Goal: Information Seeking & Learning: Find specific fact

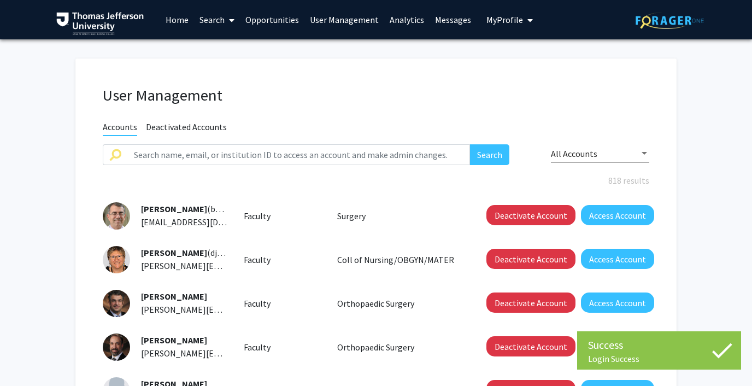
click at [505, 11] on button "My Profile" at bounding box center [509, 19] width 53 height 39
click at [496, 80] on link "Log Out" at bounding box center [543, 84] width 98 height 13
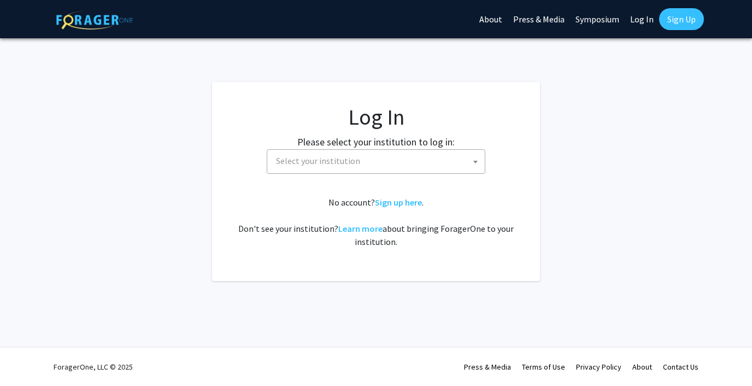
click at [372, 160] on span "Select your institution" at bounding box center [378, 161] width 213 height 22
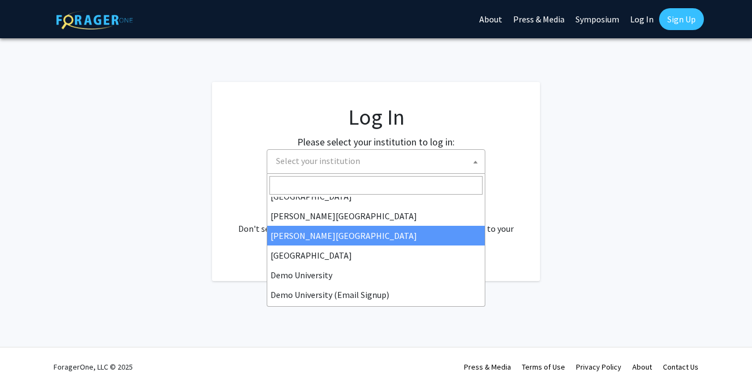
scroll to position [34, 0]
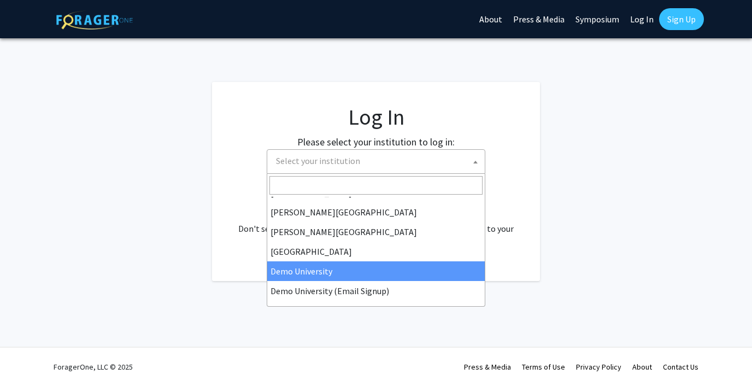
select select "8"
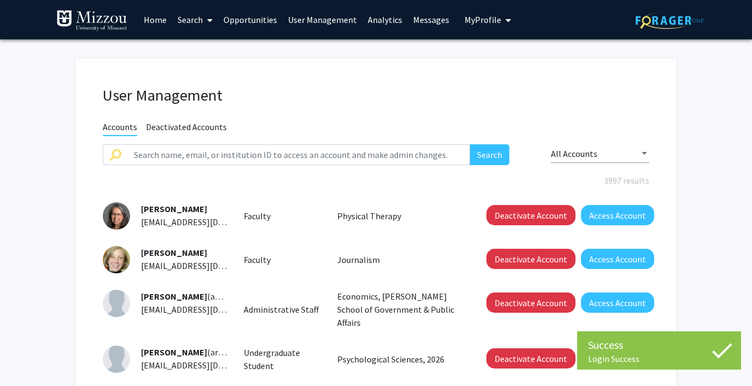
click at [376, 17] on link "Analytics" at bounding box center [384, 20] width 45 height 38
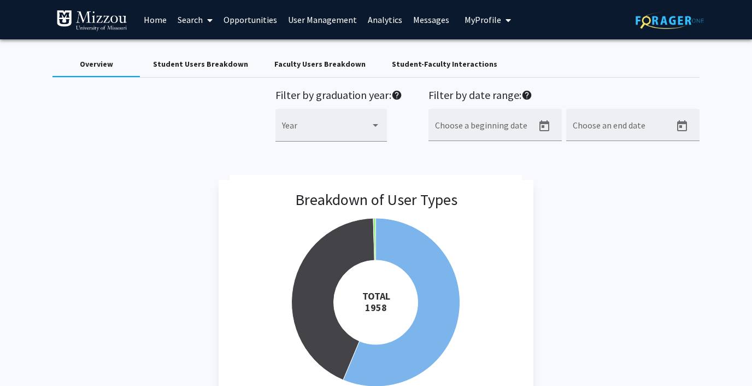
click at [326, 58] on div "Faculty Users Breakdown" at bounding box center [319, 63] width 91 height 11
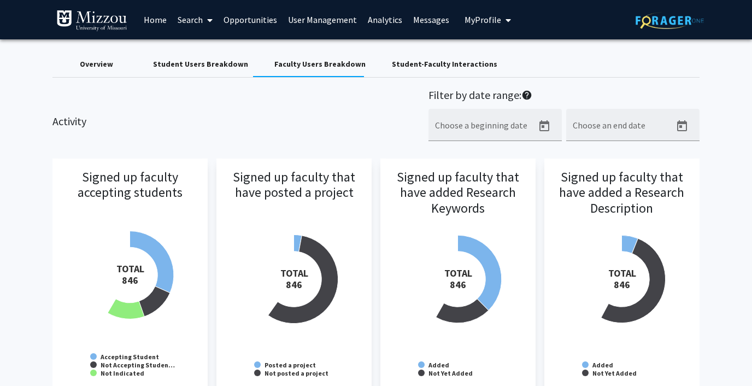
click at [392, 61] on div "Student-Faculty Interactions" at bounding box center [444, 63] width 105 height 11
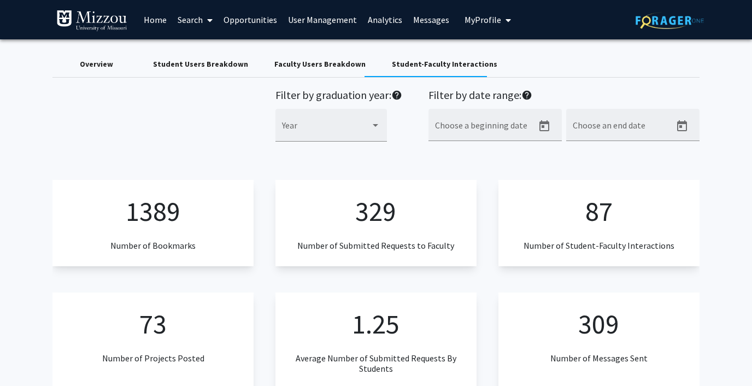
click at [481, 15] on span "My Profile" at bounding box center [482, 19] width 37 height 11
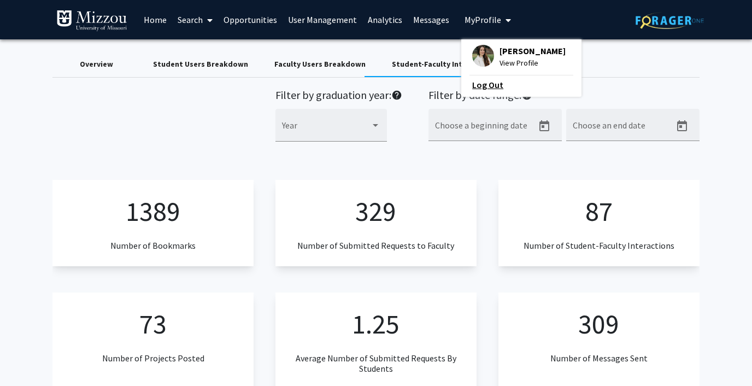
click at [476, 87] on link "Log Out" at bounding box center [521, 84] width 98 height 13
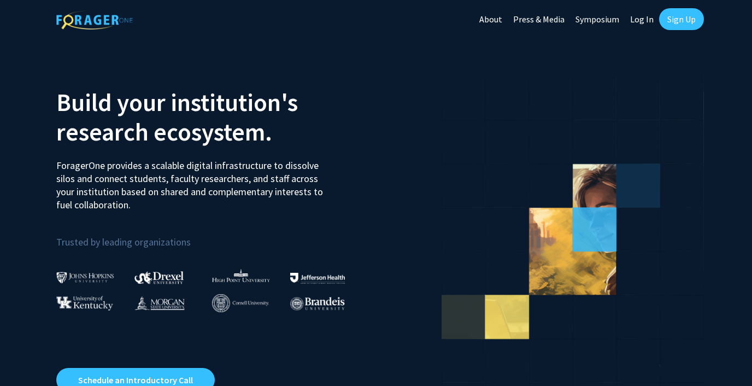
click at [634, 22] on link "Log In" at bounding box center [641, 19] width 34 height 38
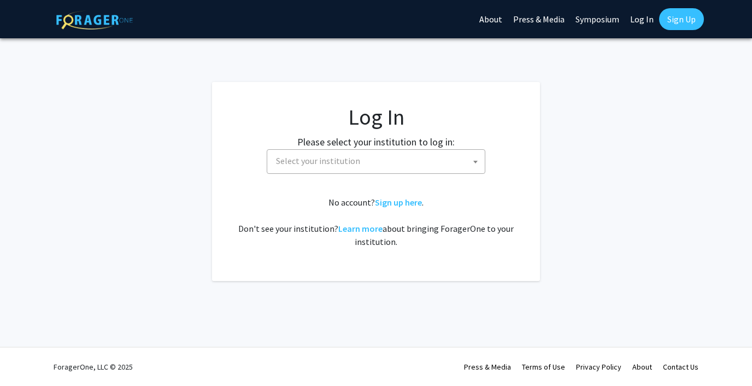
click at [310, 163] on span "Select your institution" at bounding box center [318, 160] width 84 height 11
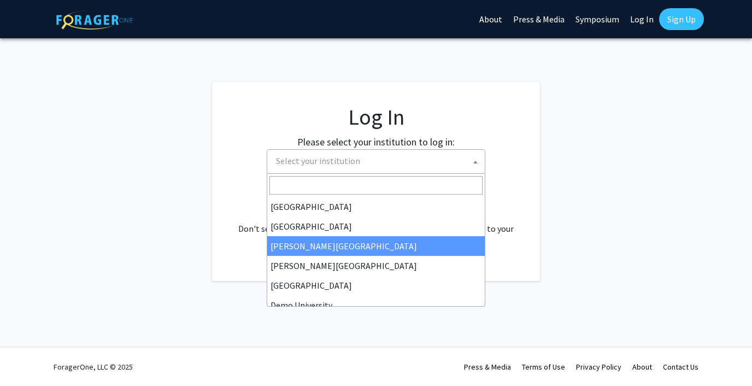
scroll to position [28, 0]
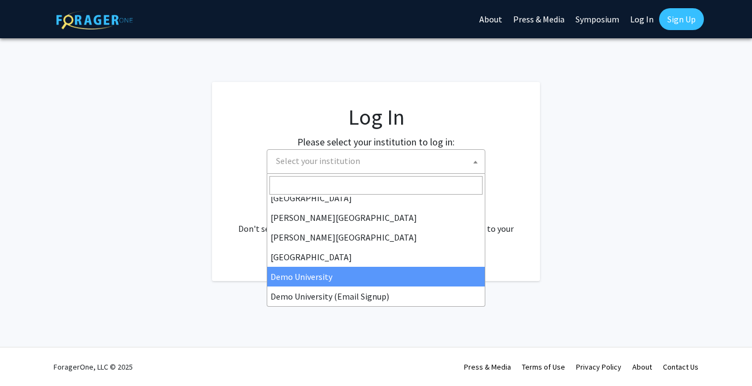
select select "8"
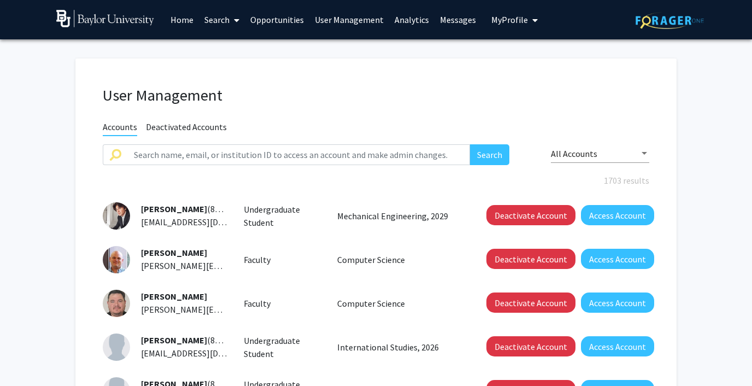
click at [406, 16] on link "Analytics" at bounding box center [411, 20] width 45 height 38
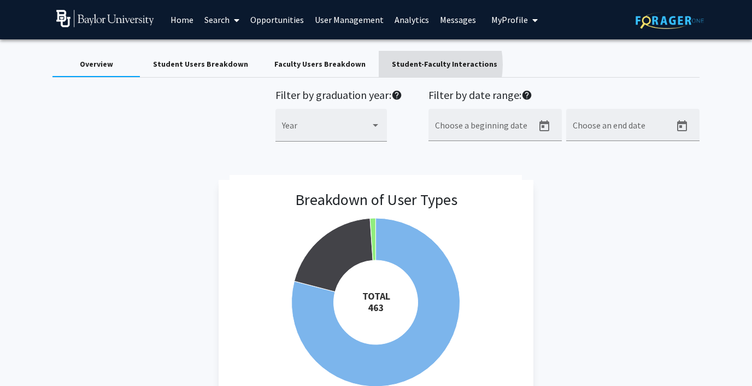
click at [400, 64] on div "Student-Faculty Interactions" at bounding box center [444, 63] width 105 height 11
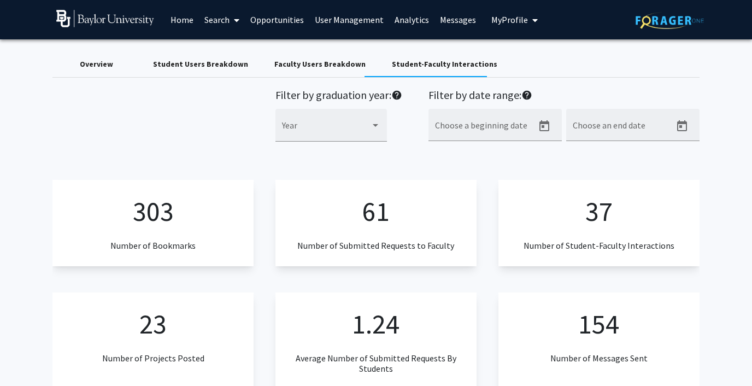
click at [293, 64] on div "Faculty Users Breakdown" at bounding box center [319, 63] width 91 height 11
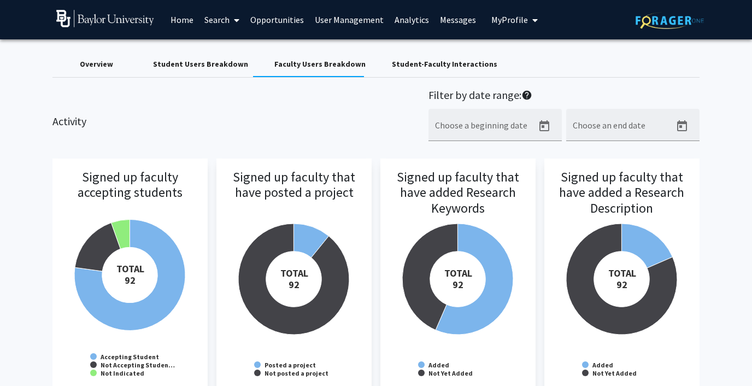
click at [213, 70] on div "Student Users Breakdown" at bounding box center [200, 64] width 121 height 26
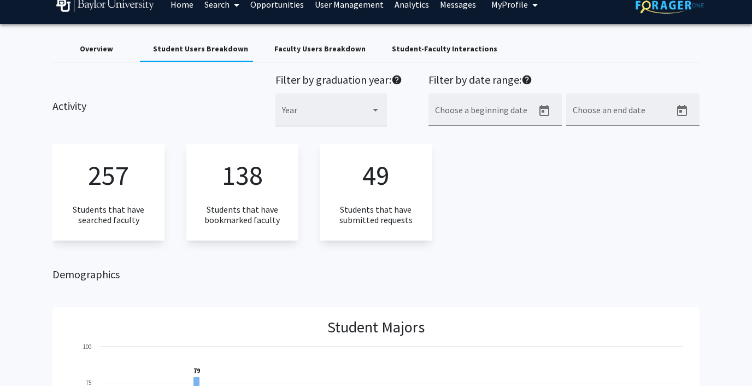
scroll to position [8, 0]
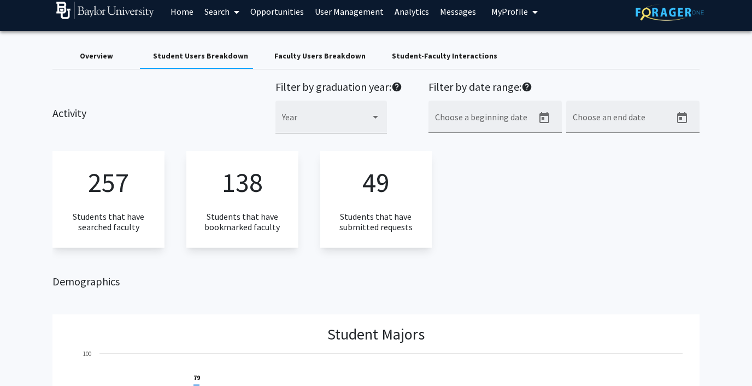
click at [107, 62] on div "Overview" at bounding box center [95, 56] width 87 height 26
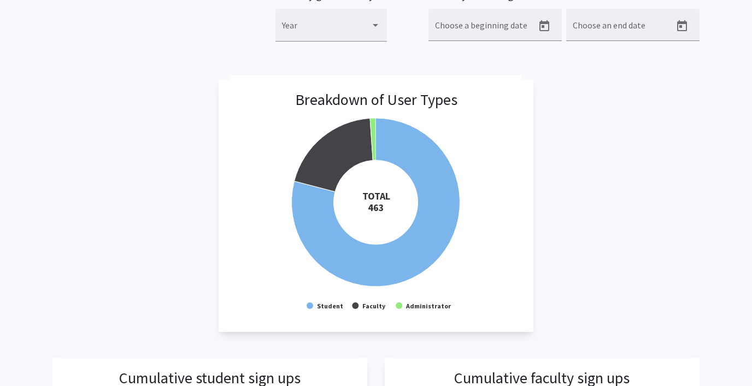
scroll to position [0, 0]
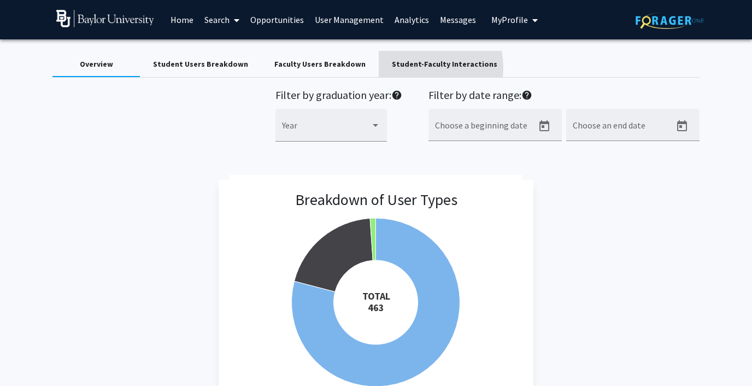
click at [405, 67] on div "Student-Faculty Interactions" at bounding box center [444, 63] width 105 height 11
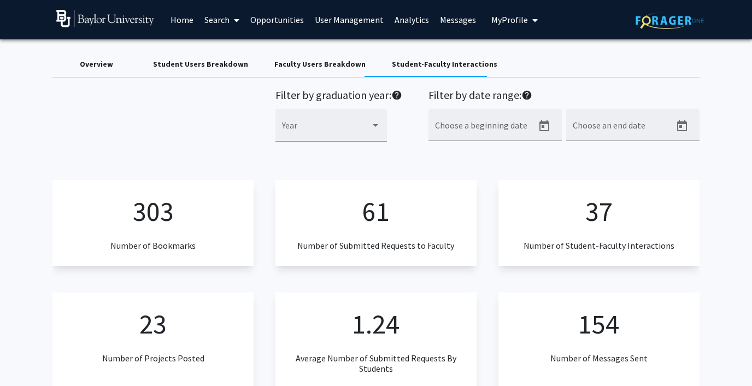
click at [88, 65] on div "Overview" at bounding box center [96, 63] width 33 height 11
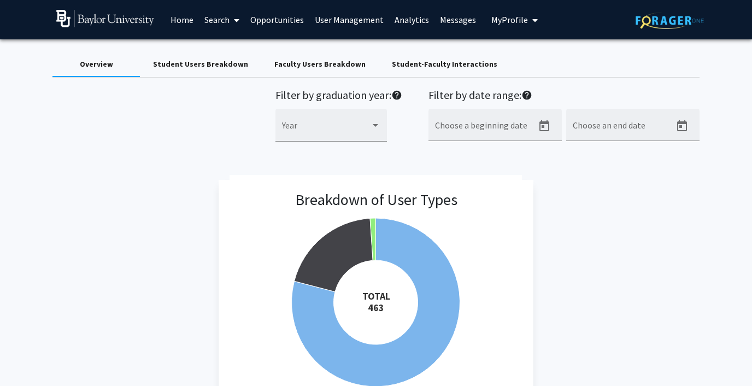
click at [500, 22] on span "My Profile" at bounding box center [509, 19] width 37 height 11
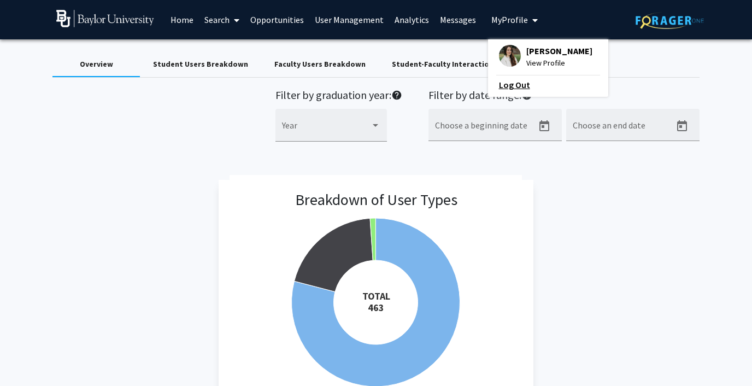
click at [499, 83] on link "Log Out" at bounding box center [548, 84] width 98 height 13
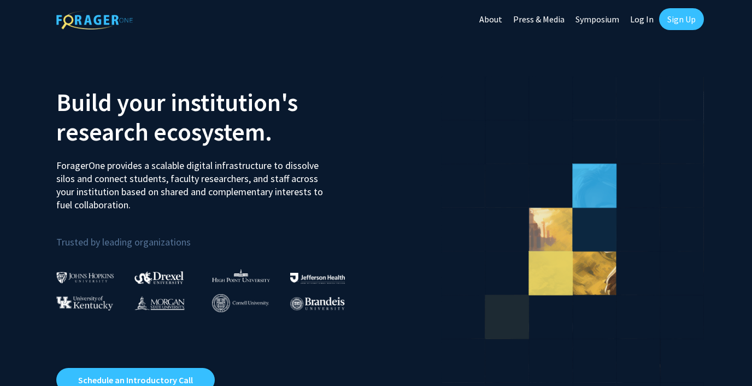
click at [637, 18] on link "Log In" at bounding box center [641, 19] width 34 height 38
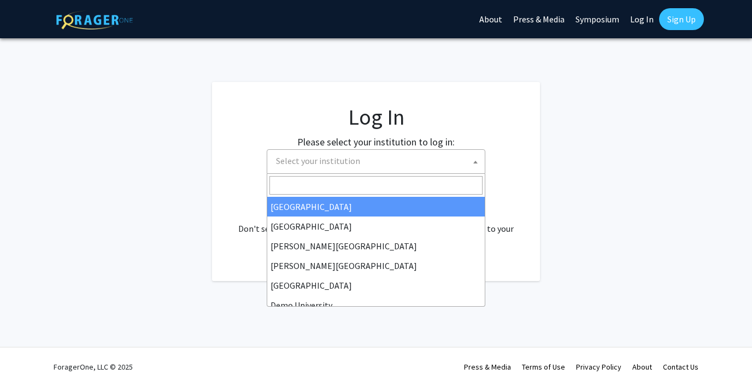
click at [358, 151] on span "Select your institution" at bounding box center [378, 161] width 213 height 22
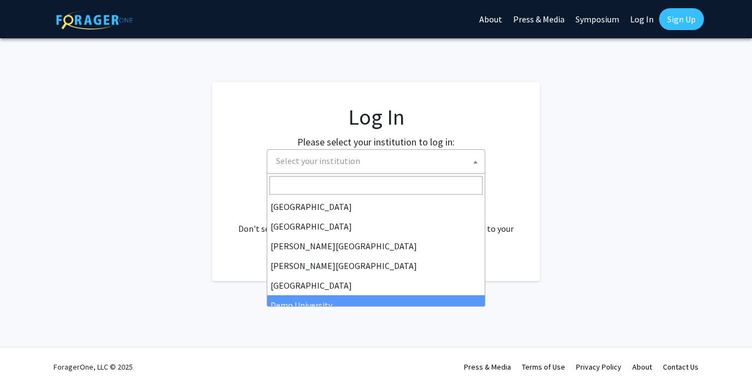
scroll to position [45, 0]
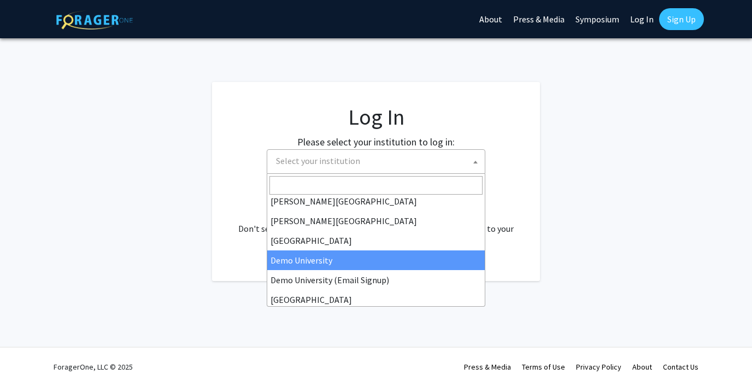
select select "8"
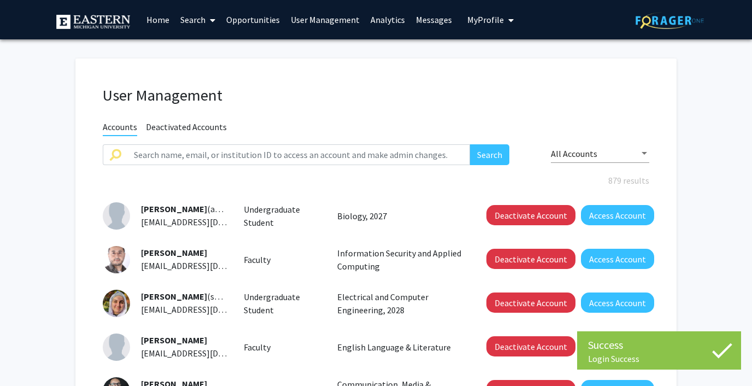
click at [383, 20] on link "Analytics" at bounding box center [387, 20] width 45 height 38
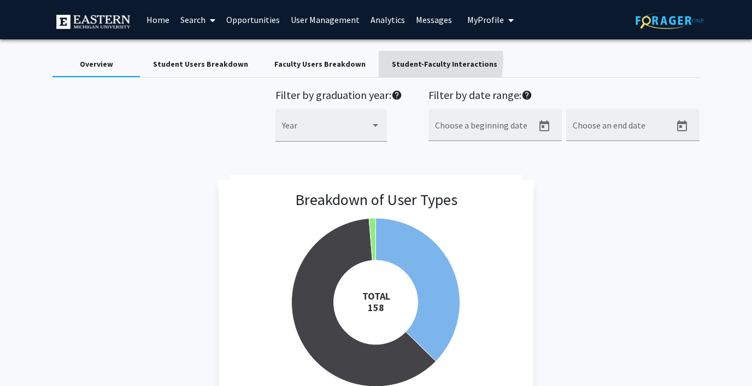
click at [393, 60] on div "Student-Faculty Interactions" at bounding box center [444, 63] width 105 height 11
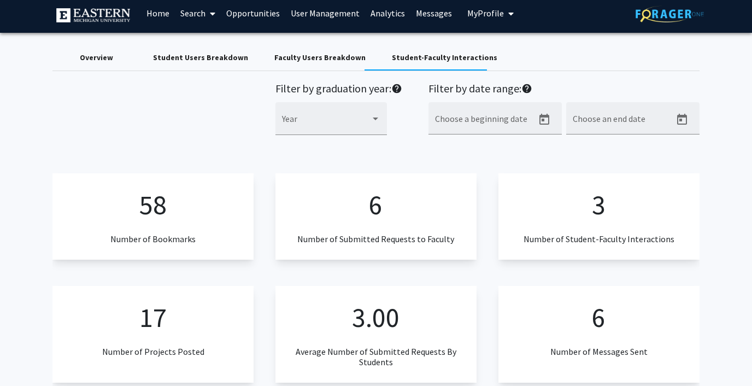
scroll to position [5, 0]
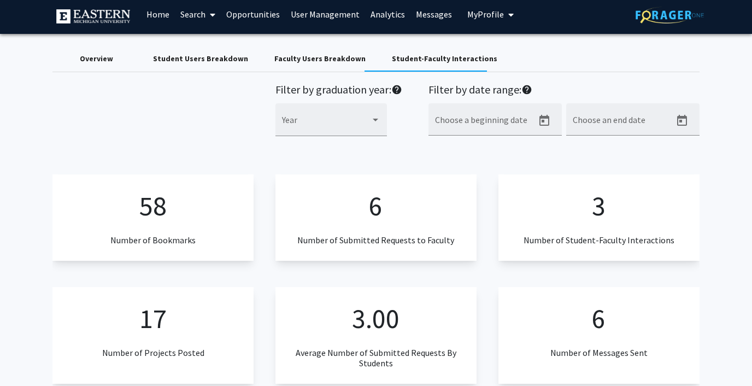
click at [314, 56] on div "Faculty Users Breakdown" at bounding box center [319, 58] width 91 height 11
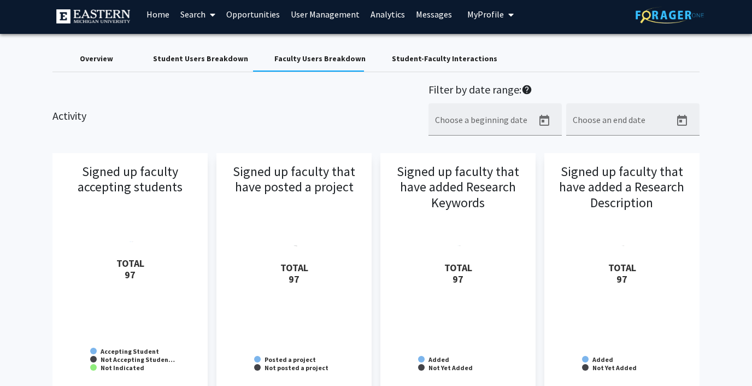
scroll to position [0, 0]
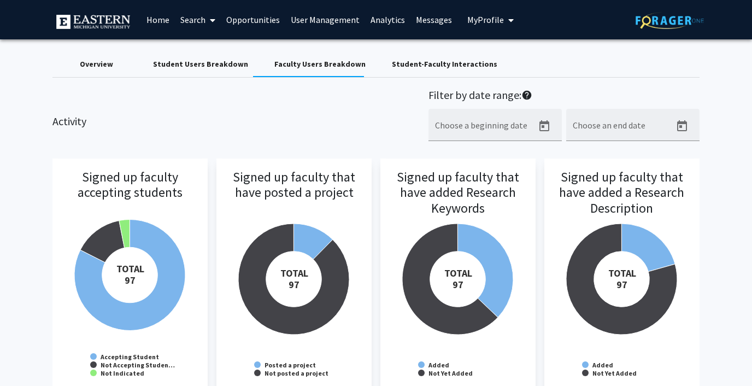
click at [200, 59] on div "Student Users Breakdown" at bounding box center [200, 63] width 95 height 11
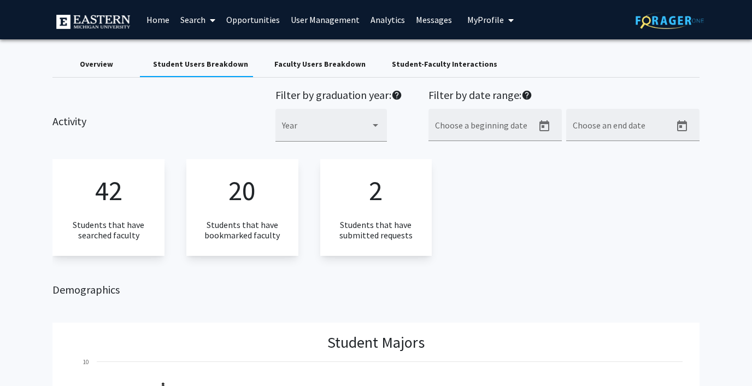
click at [101, 66] on div "Overview" at bounding box center [96, 63] width 33 height 11
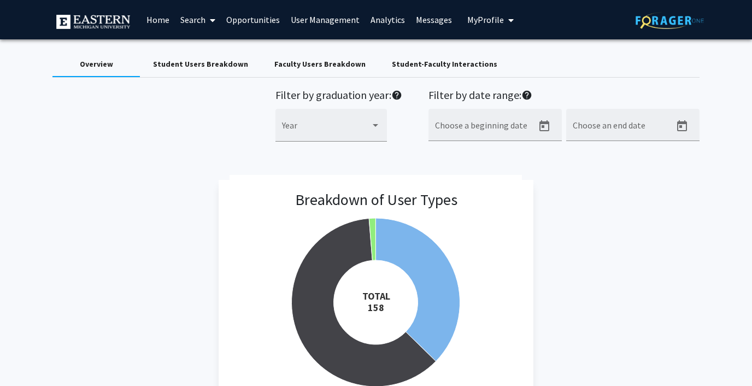
click at [470, 18] on span "My Profile" at bounding box center [485, 19] width 37 height 11
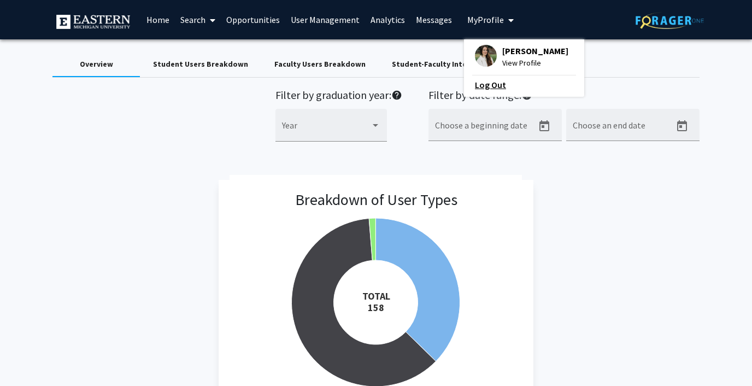
click at [476, 83] on link "Log Out" at bounding box center [524, 84] width 98 height 13
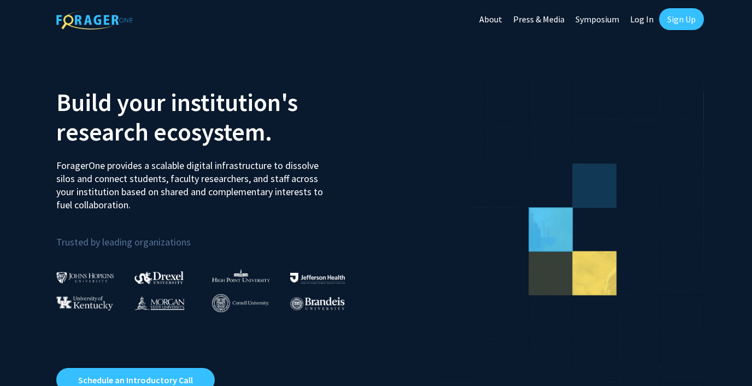
click at [639, 19] on link "Log In" at bounding box center [641, 19] width 34 height 38
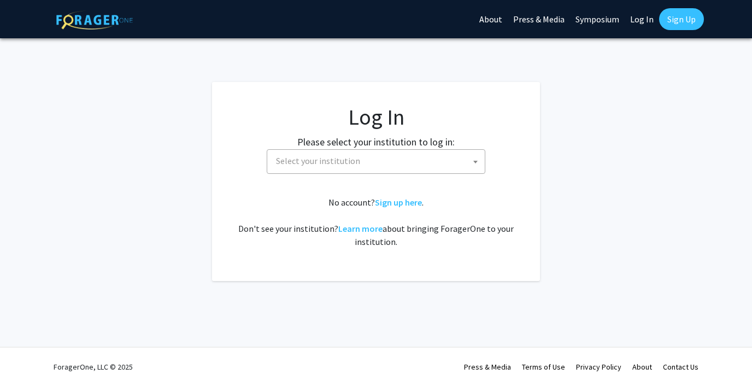
click at [336, 158] on span "Select your institution" at bounding box center [318, 160] width 84 height 11
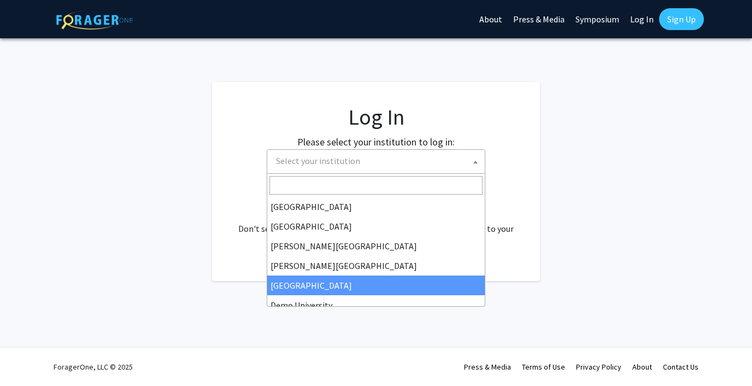
scroll to position [37, 0]
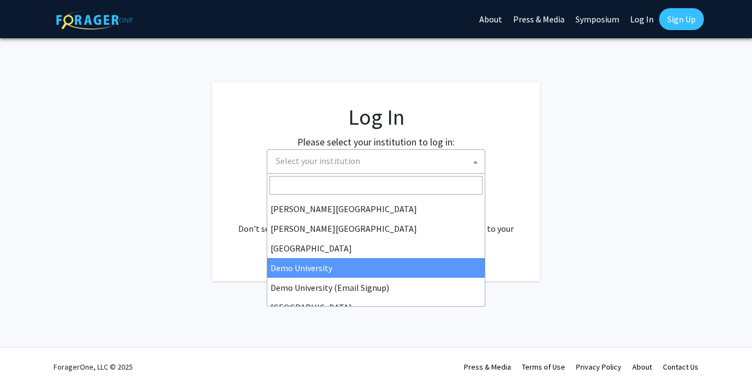
select select "8"
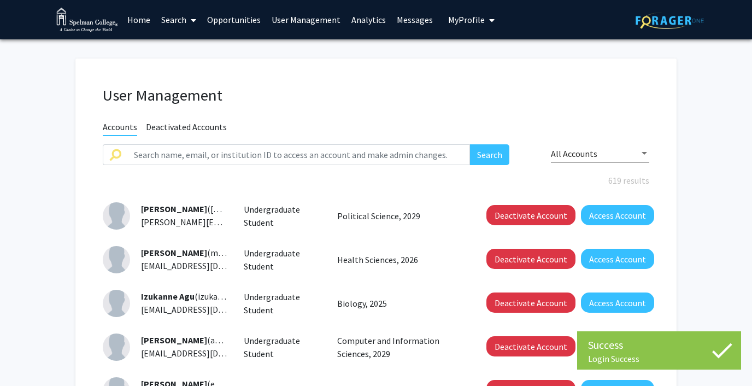
click at [361, 17] on link "Analytics" at bounding box center [368, 20] width 45 height 38
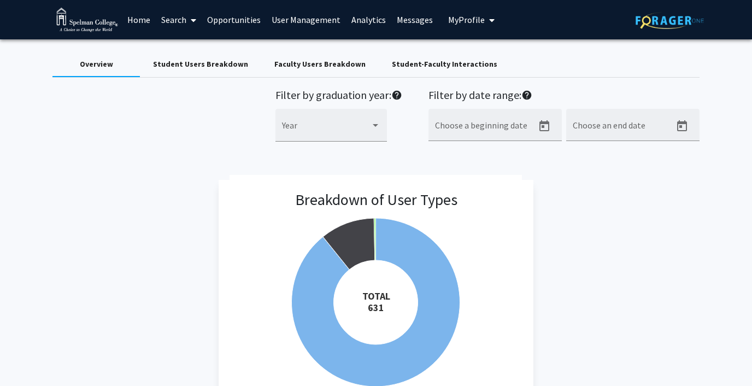
click at [426, 67] on div "Student-Faculty Interactions" at bounding box center [444, 63] width 105 height 11
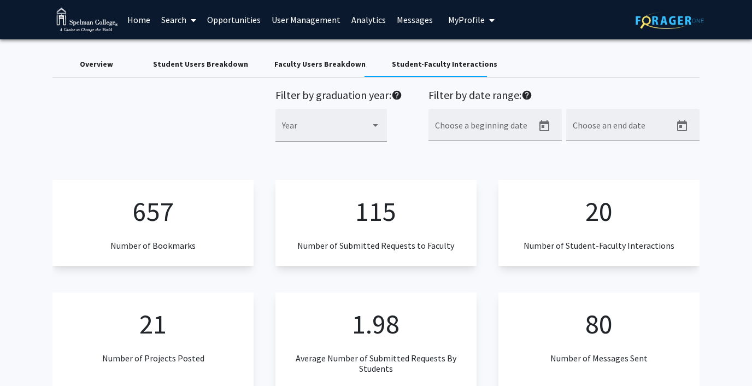
click at [107, 57] on div "Overview" at bounding box center [95, 64] width 87 height 26
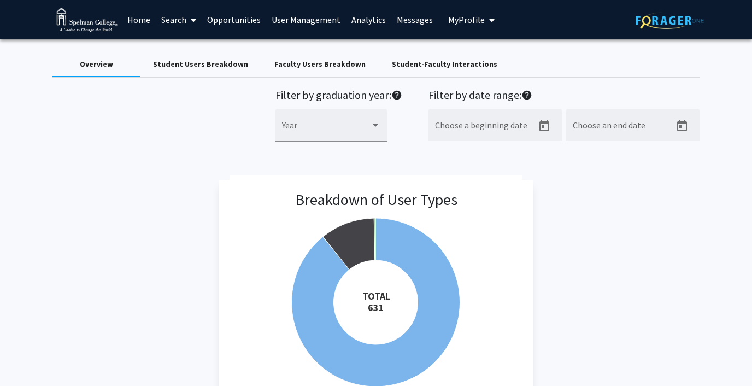
click at [175, 20] on link "Search" at bounding box center [179, 20] width 46 height 38
click at [180, 46] on span "Faculty/Staff" at bounding box center [196, 50] width 80 height 22
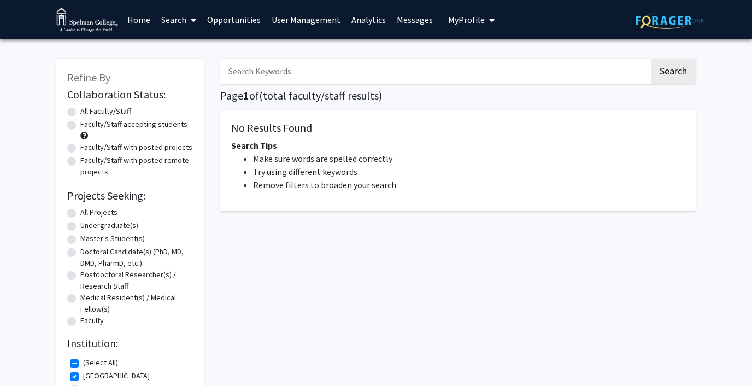
click at [310, 71] on input "Search Keywords" at bounding box center [434, 70] width 429 height 25
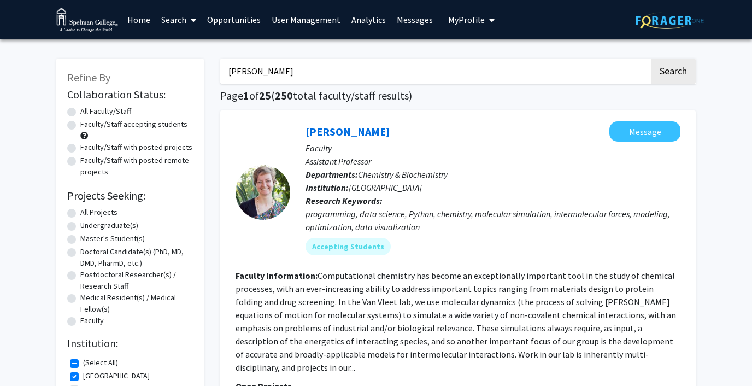
type input "jaye nias"
click at [651, 58] on button "Search" at bounding box center [673, 70] width 45 height 25
checkbox input "false"
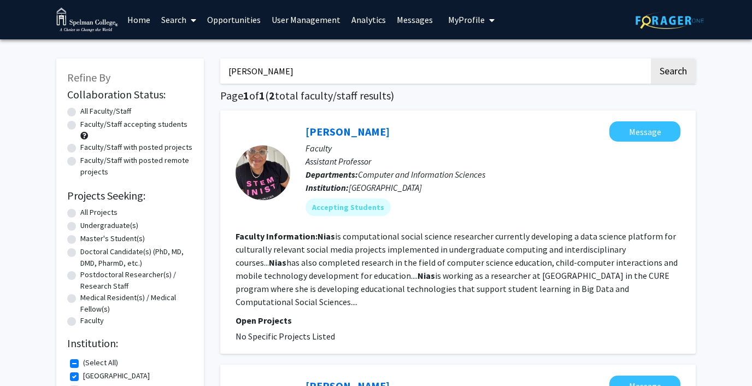
checkbox input "true"
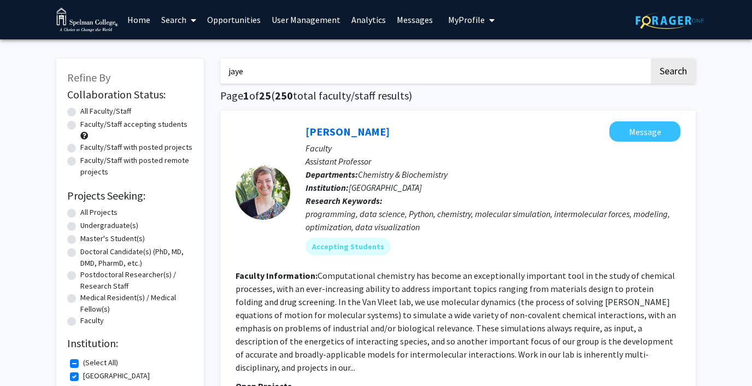
type input "jaye"
click at [651, 58] on button "Search" at bounding box center [673, 70] width 45 height 25
checkbox input "false"
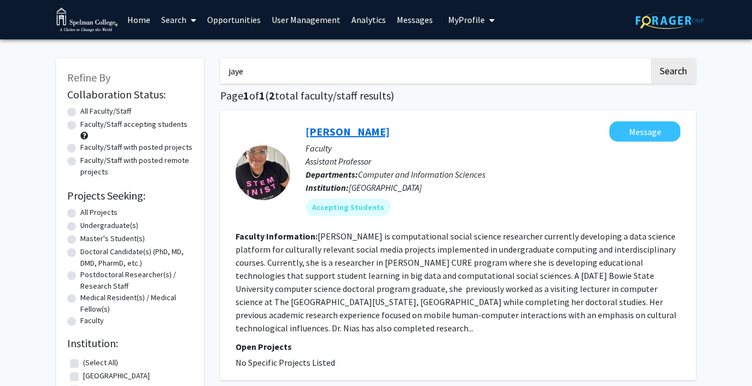
click at [329, 133] on link "Jaye Nias" at bounding box center [347, 132] width 84 height 14
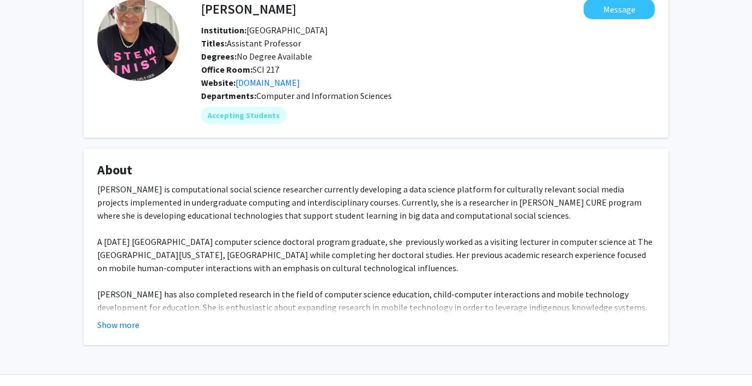
scroll to position [61, 0]
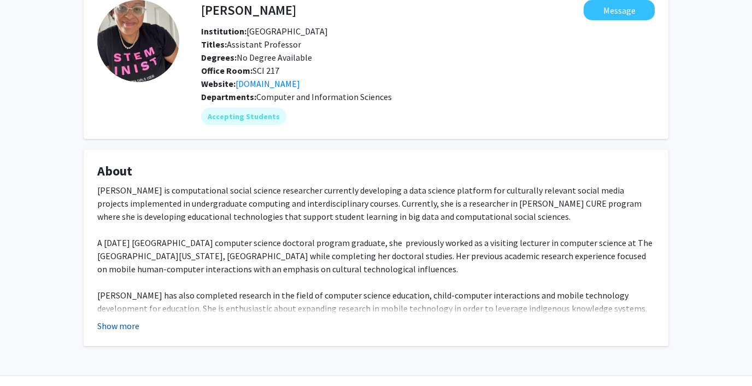
click at [126, 322] on button "Show more" at bounding box center [118, 325] width 42 height 13
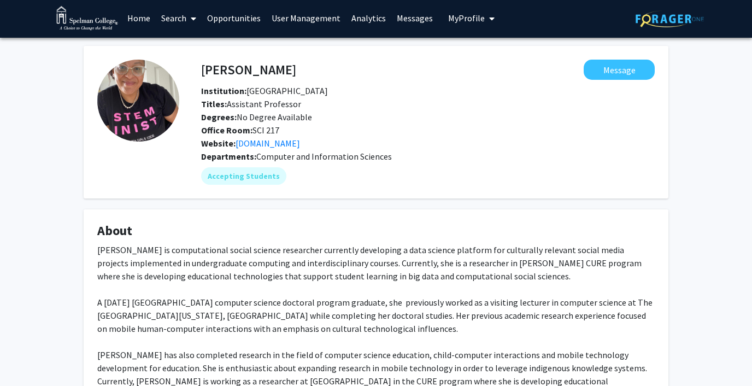
scroll to position [1, 0]
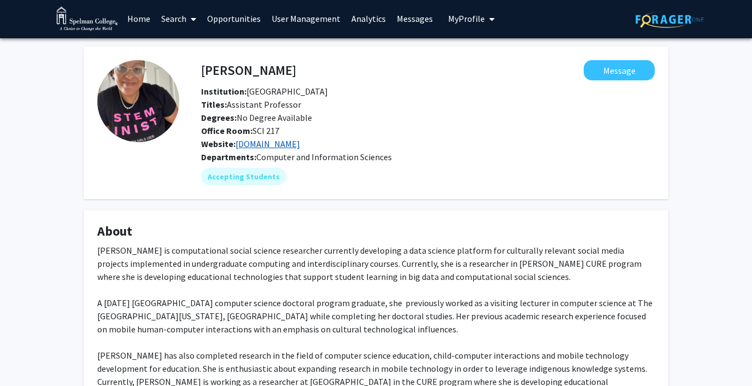
click at [280, 146] on link "www.jayenias.com" at bounding box center [267, 143] width 64 height 11
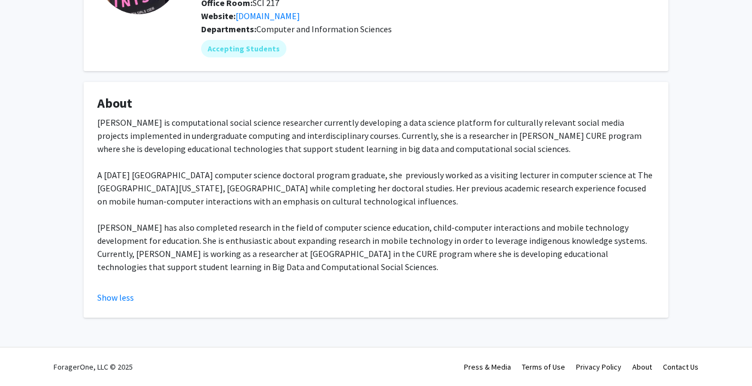
scroll to position [0, 0]
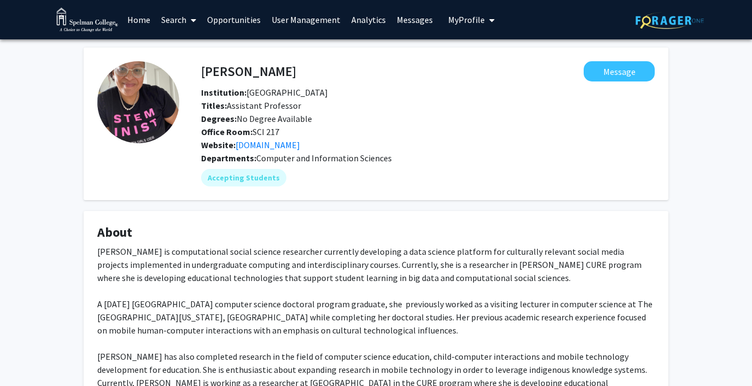
click at [366, 15] on link "Analytics" at bounding box center [368, 20] width 45 height 38
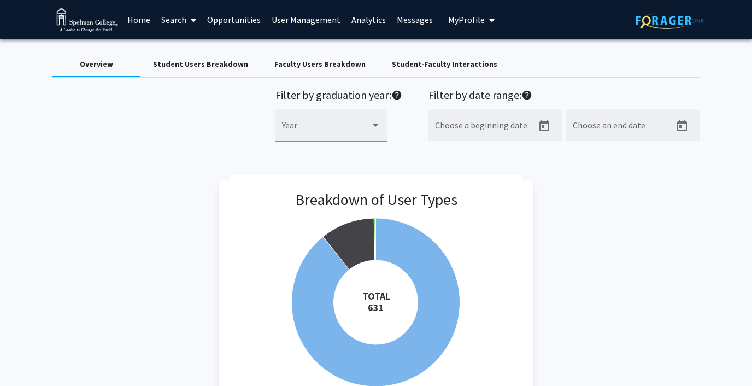
click at [289, 65] on div "Faculty Users Breakdown" at bounding box center [319, 63] width 91 height 11
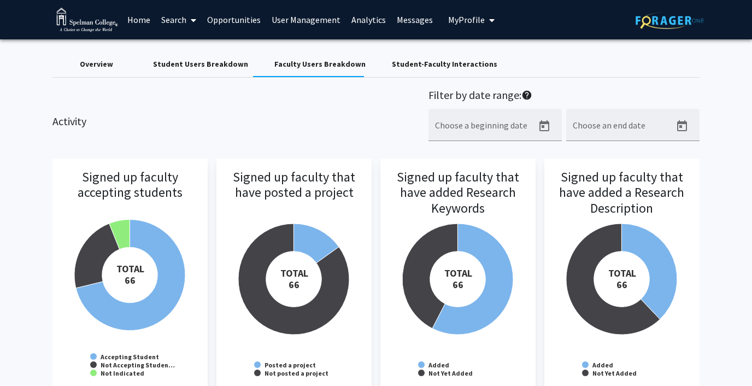
click at [392, 64] on div "Student-Faculty Interactions" at bounding box center [444, 63] width 105 height 11
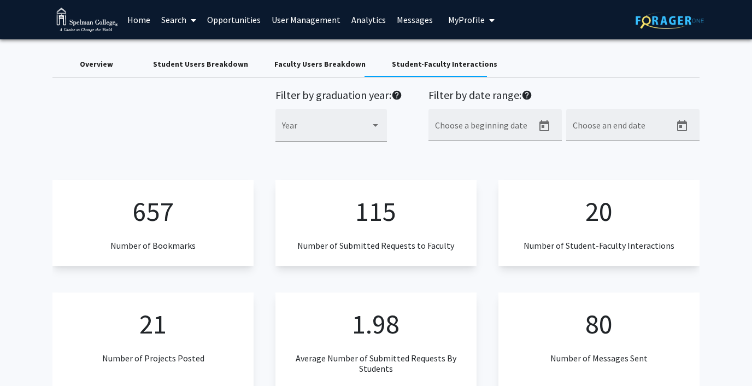
click at [455, 22] on span "My Profile" at bounding box center [466, 19] width 37 height 11
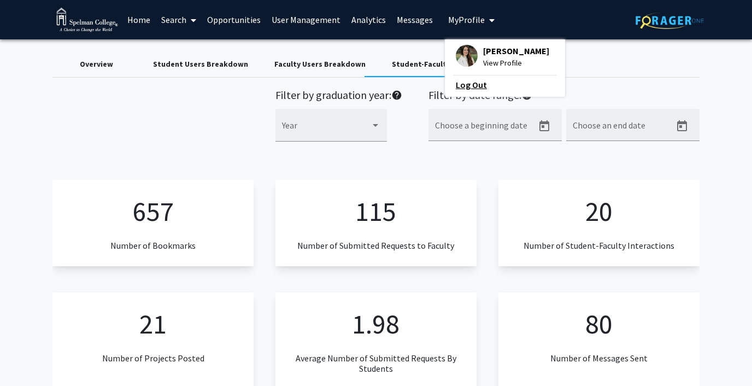
click at [460, 80] on link "Log Out" at bounding box center [505, 84] width 98 height 13
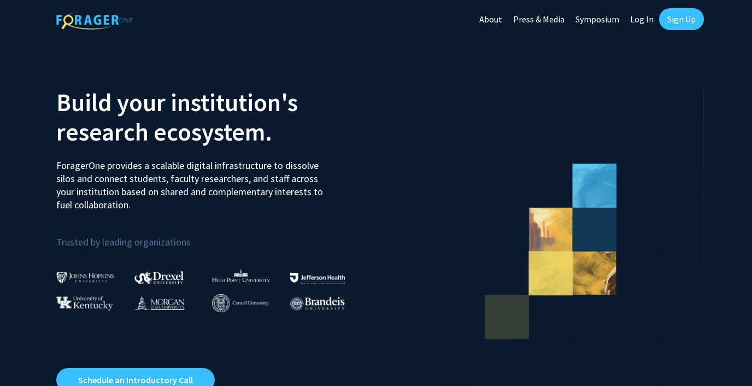
click at [638, 20] on link "Log In" at bounding box center [641, 19] width 34 height 38
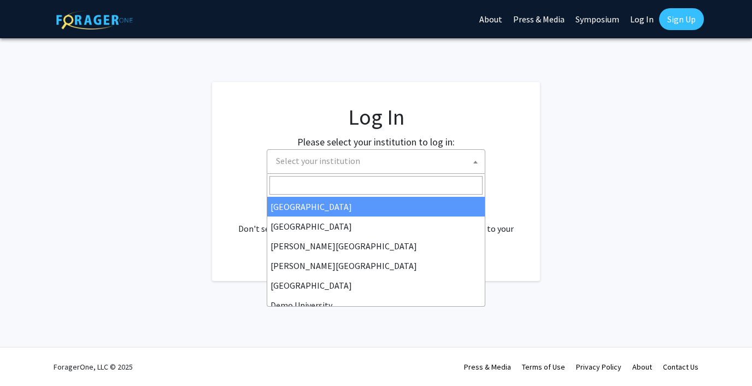
click at [346, 161] on span "Select your institution" at bounding box center [318, 160] width 84 height 11
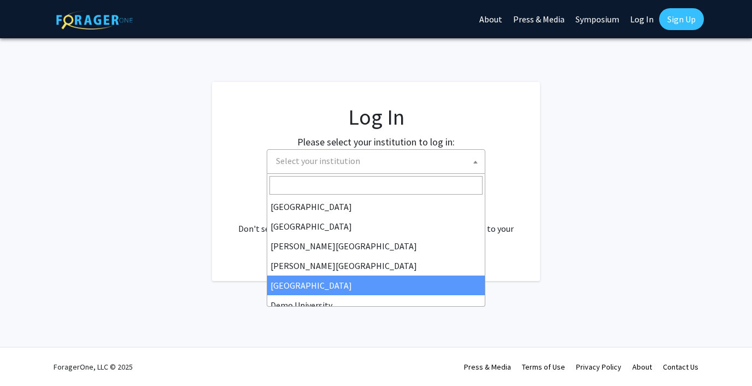
scroll to position [50, 0]
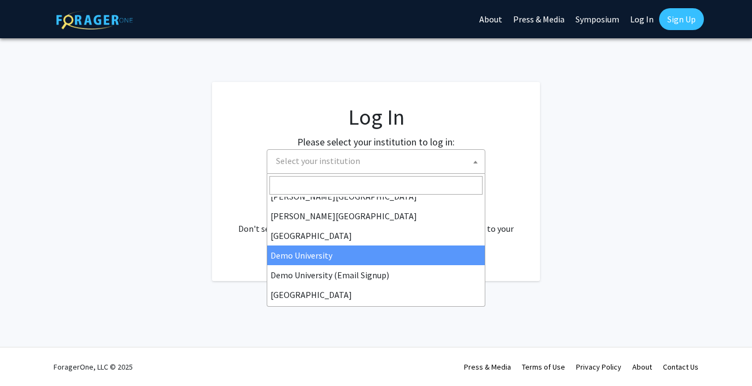
select select "8"
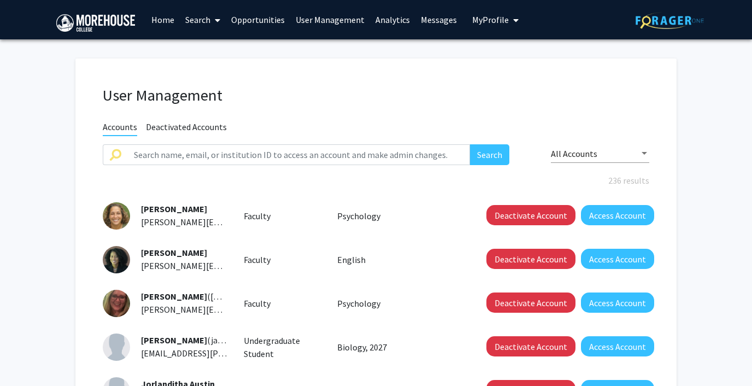
click at [383, 22] on link "Analytics" at bounding box center [392, 20] width 45 height 38
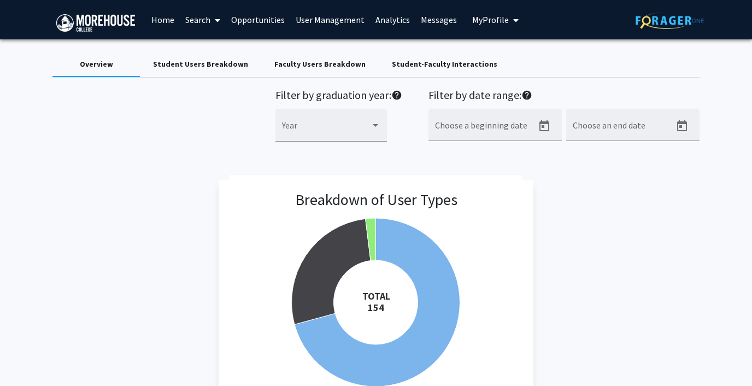
click at [392, 62] on div "Student-Faculty Interactions" at bounding box center [444, 63] width 105 height 11
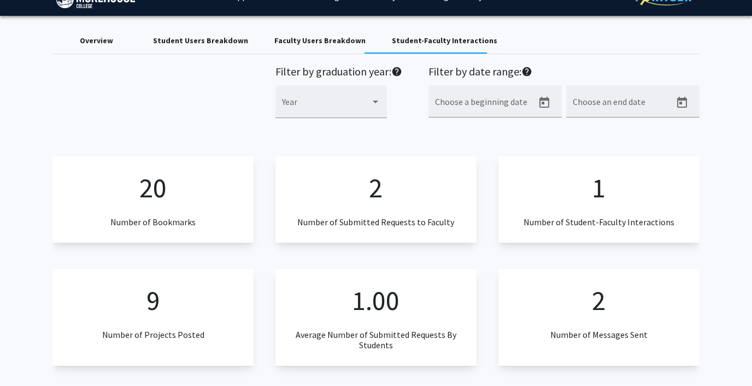
scroll to position [30, 0]
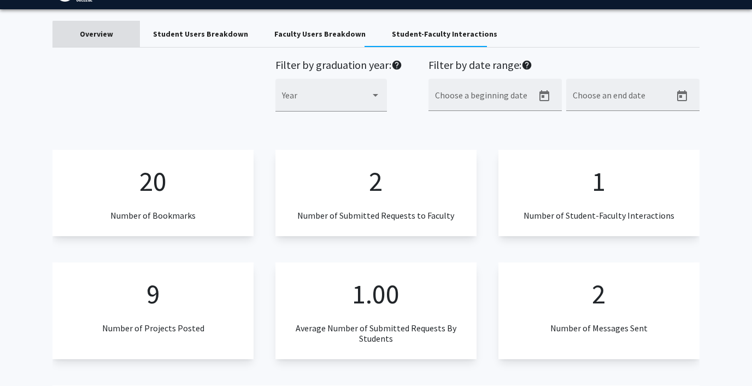
click at [110, 36] on div "Overview" at bounding box center [96, 33] width 33 height 11
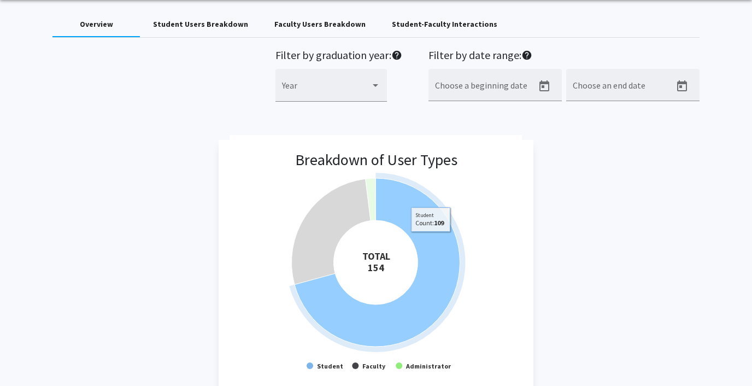
scroll to position [0, 0]
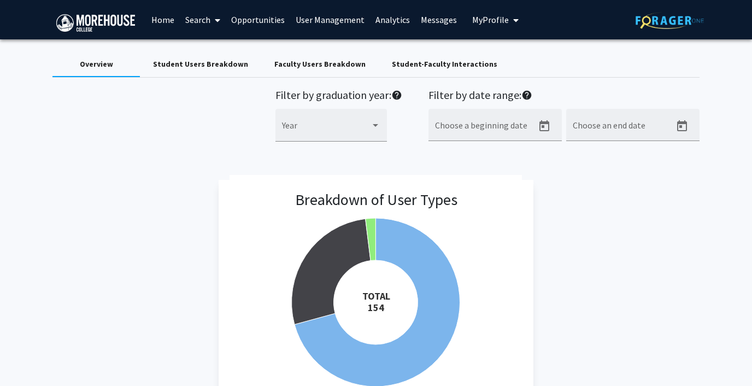
click at [400, 73] on div "Student-Faculty Interactions" at bounding box center [445, 64] width 132 height 26
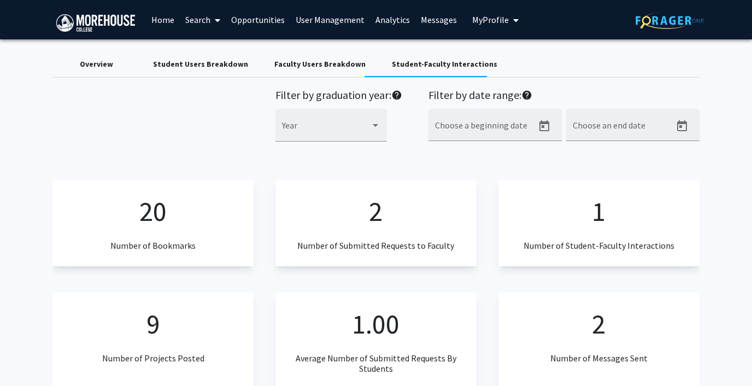
scroll to position [11, 0]
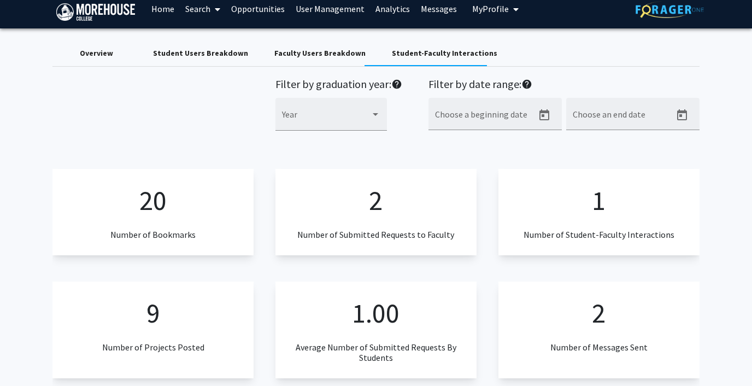
click at [103, 58] on div "Overview" at bounding box center [96, 53] width 33 height 11
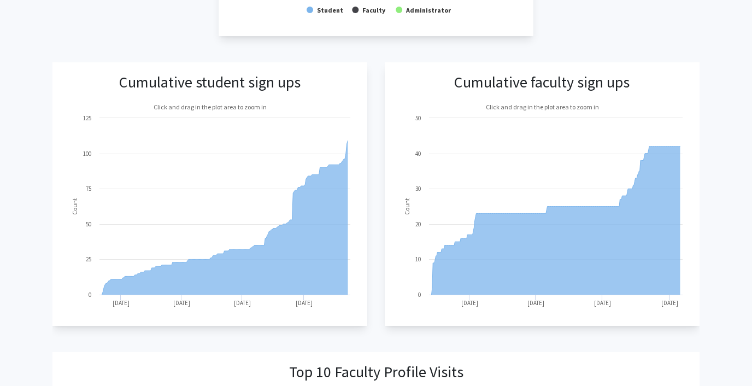
scroll to position [0, 0]
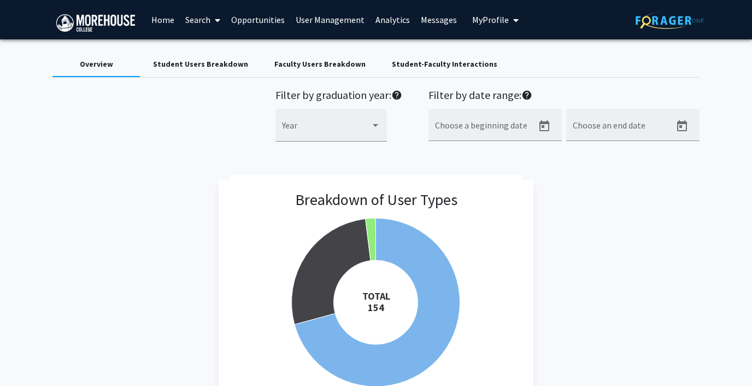
click at [486, 21] on span "My Profile" at bounding box center [490, 19] width 37 height 11
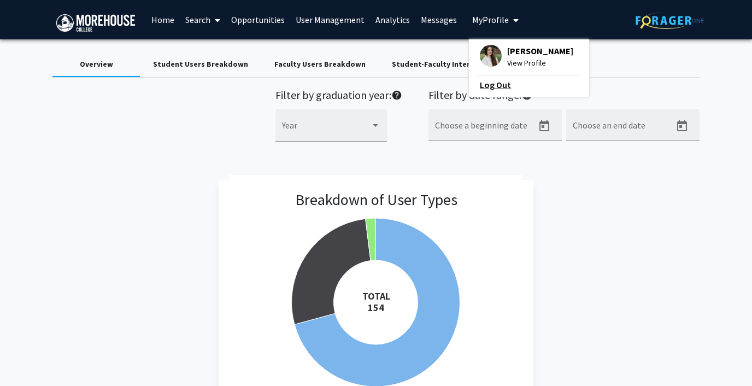
click at [486, 86] on link "Log Out" at bounding box center [529, 84] width 98 height 13
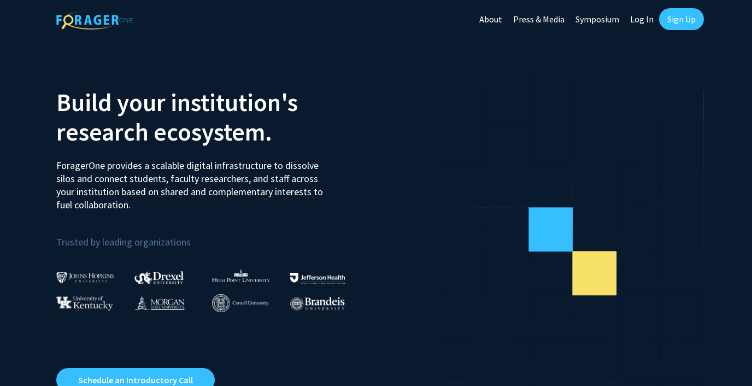
click at [639, 23] on link "Log In" at bounding box center [641, 19] width 34 height 38
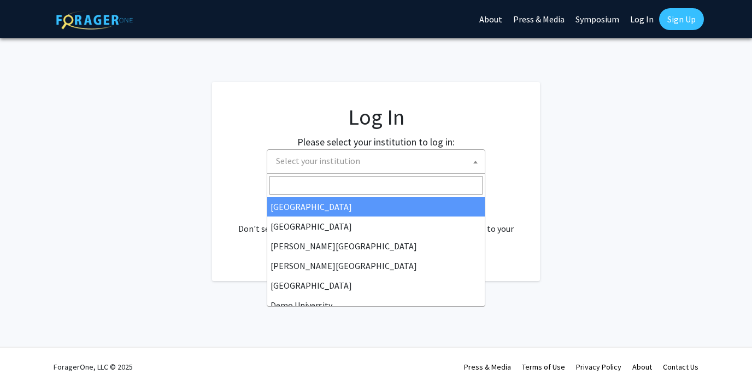
click at [364, 161] on span "Select your institution" at bounding box center [378, 161] width 213 height 22
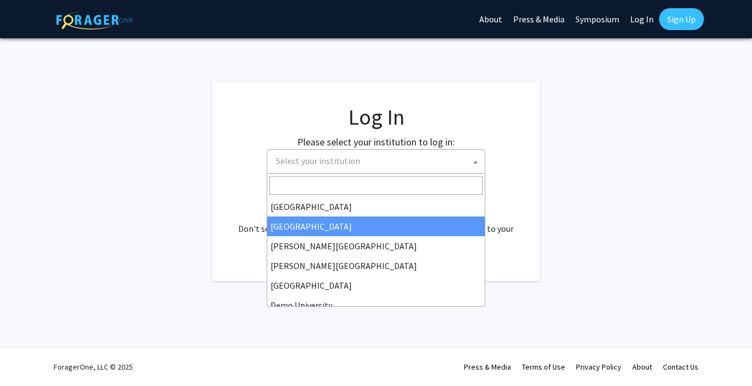
scroll to position [16, 0]
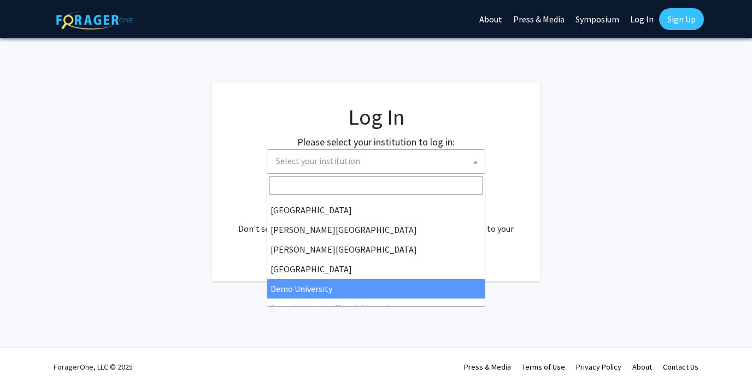
select select "8"
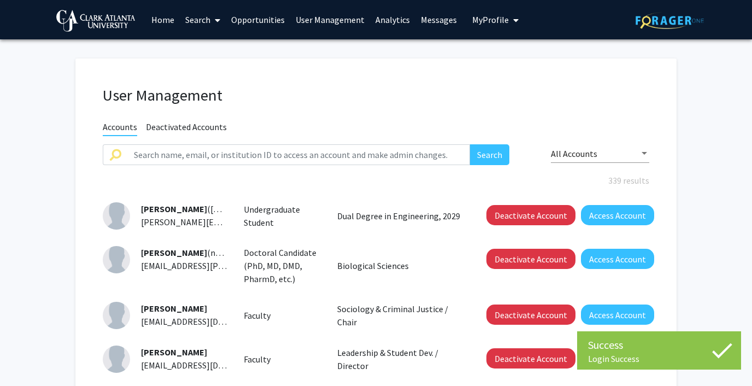
click at [391, 19] on link "Analytics" at bounding box center [392, 20] width 45 height 38
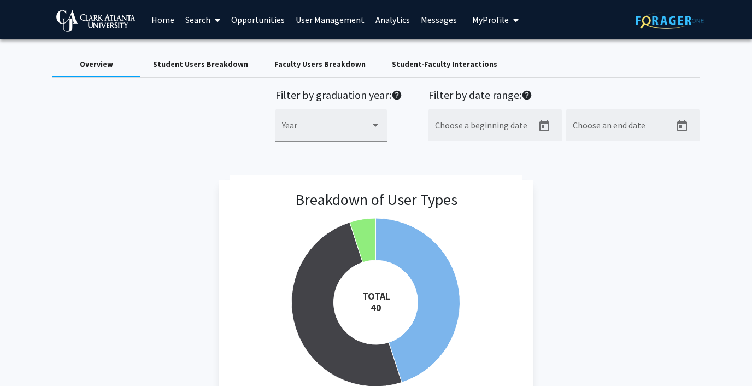
click at [191, 20] on link "Search" at bounding box center [203, 20] width 46 height 38
click at [209, 45] on span "Faculty/Staff" at bounding box center [220, 50] width 80 height 22
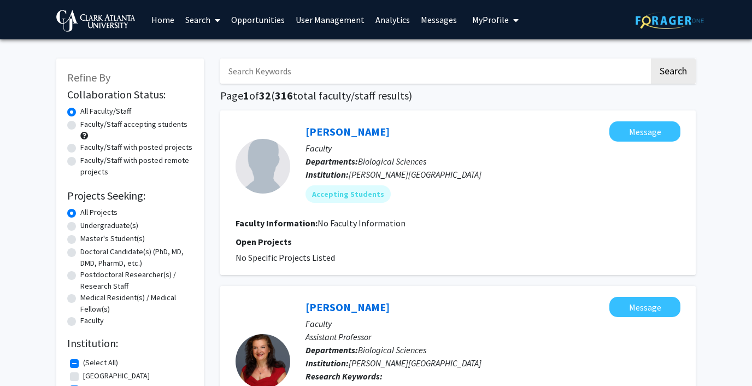
click at [320, 15] on link "User Management" at bounding box center [330, 20] width 80 height 38
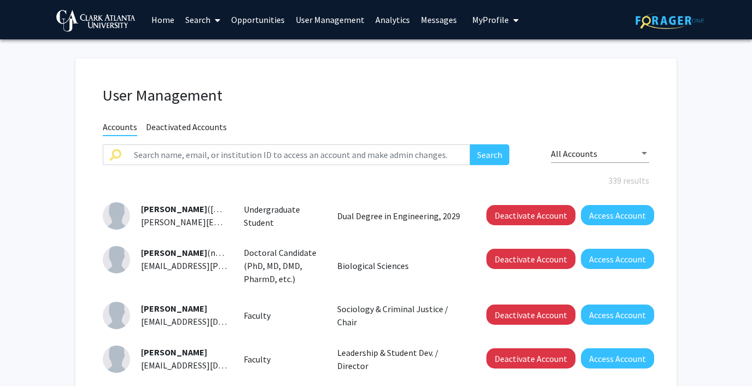
click at [574, 159] on div "All Accounts" at bounding box center [600, 150] width 98 height 25
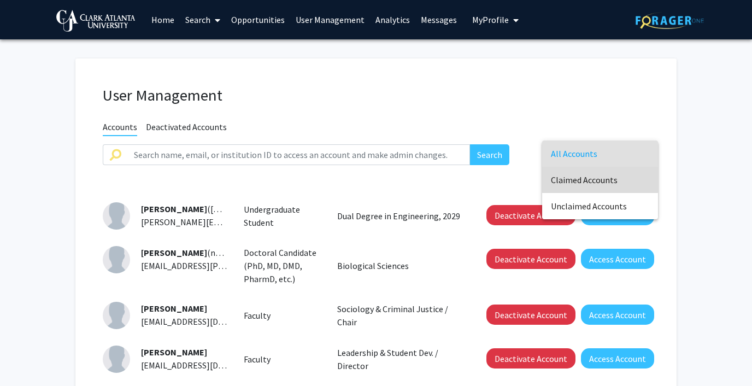
click at [580, 180] on span "Claimed Accounts" at bounding box center [600, 180] width 98 height 26
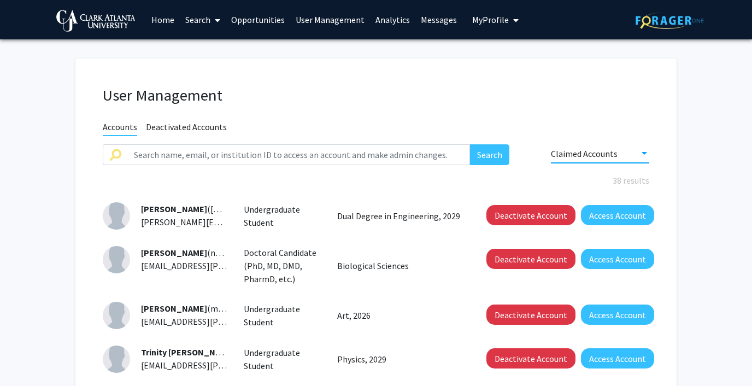
click at [477, 16] on span "My Profile" at bounding box center [490, 19] width 37 height 11
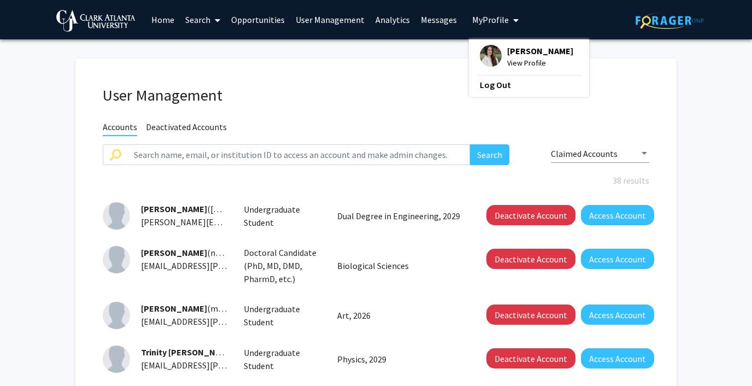
click at [438, 17] on link "Messages" at bounding box center [438, 20] width 47 height 38
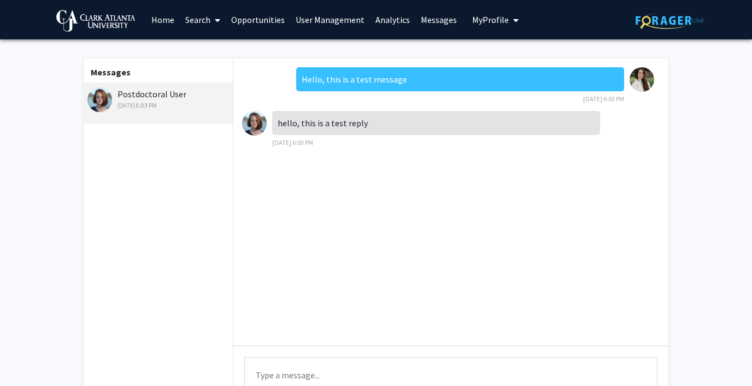
click at [384, 14] on link "Analytics" at bounding box center [392, 20] width 45 height 38
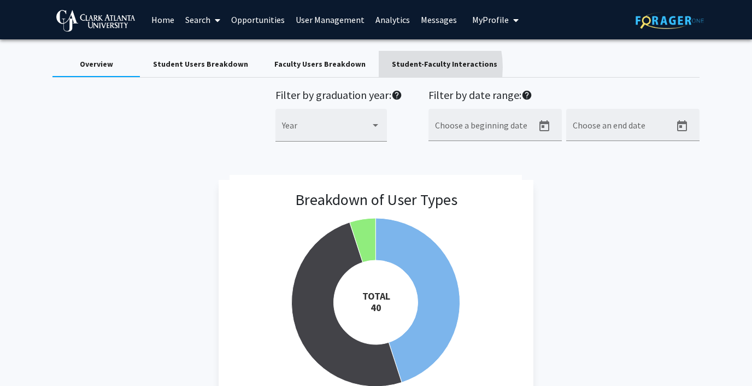
click at [392, 67] on div "Student-Faculty Interactions" at bounding box center [444, 63] width 105 height 11
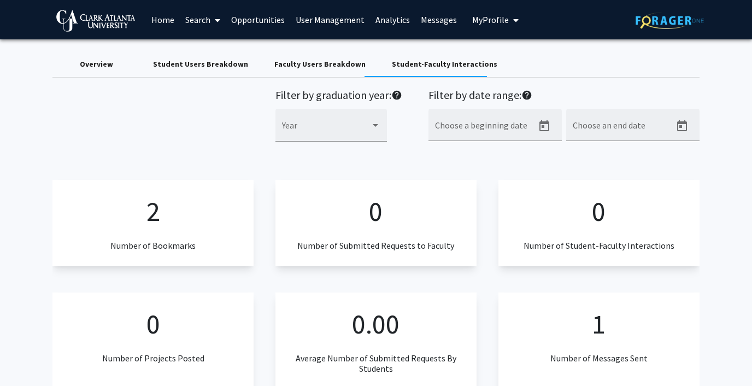
click at [194, 64] on div "Student Users Breakdown" at bounding box center [200, 63] width 95 height 11
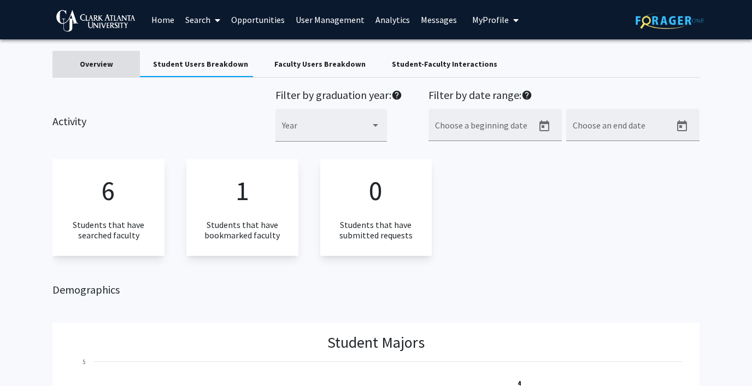
click at [83, 56] on div "Overview" at bounding box center [95, 64] width 87 height 26
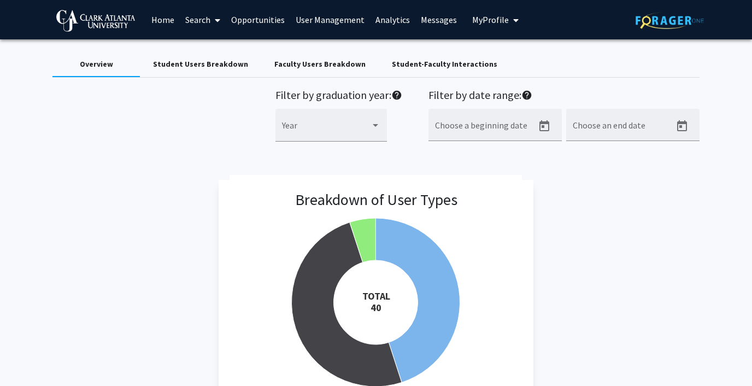
click at [476, 19] on span "My Profile" at bounding box center [490, 19] width 37 height 11
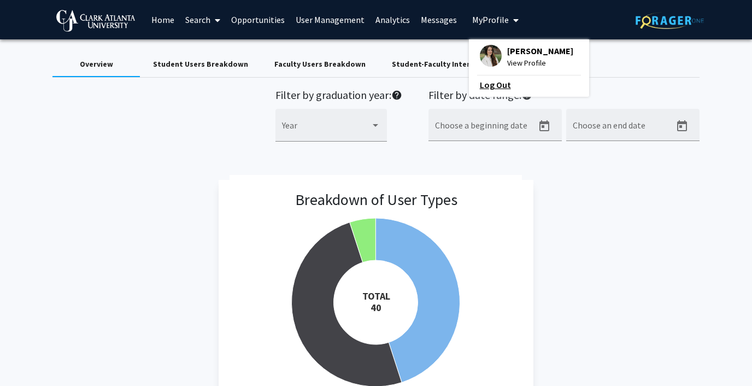
click at [480, 84] on link "Log Out" at bounding box center [529, 84] width 98 height 13
